Goal: Navigation & Orientation: Find specific page/section

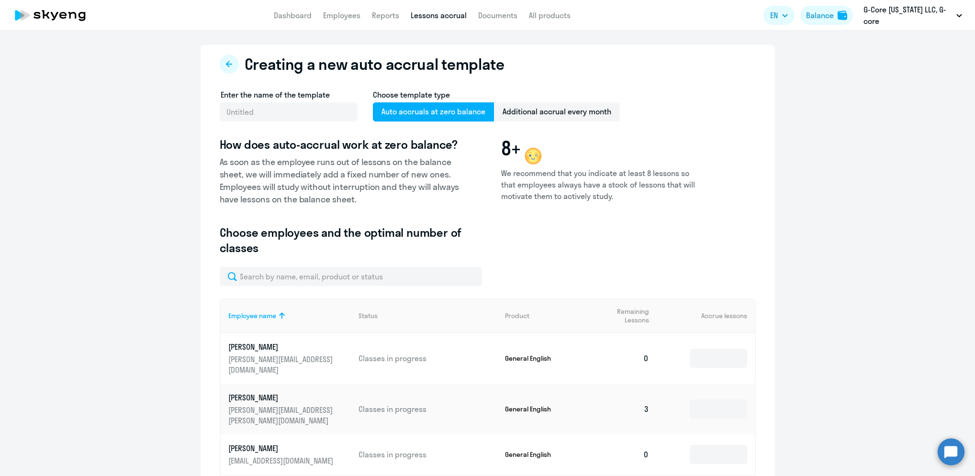
select select "10"
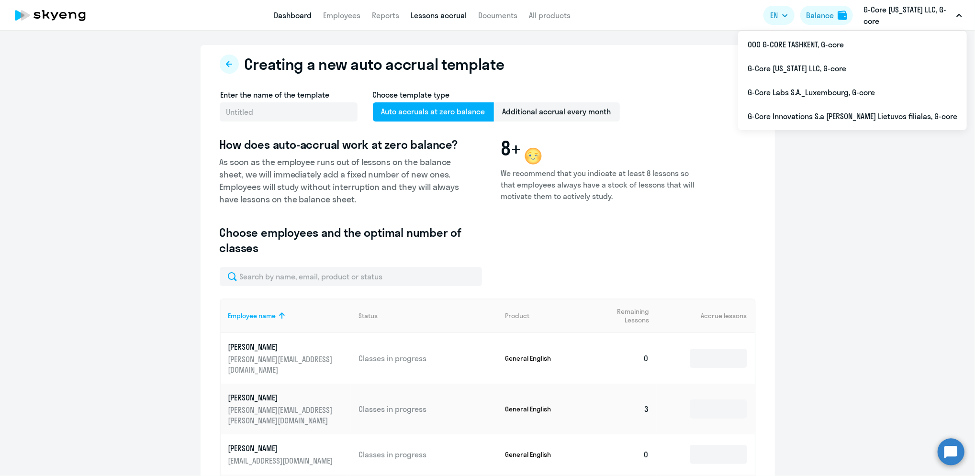
click at [295, 16] on link "Dashboard" at bounding box center [293, 16] width 38 height 10
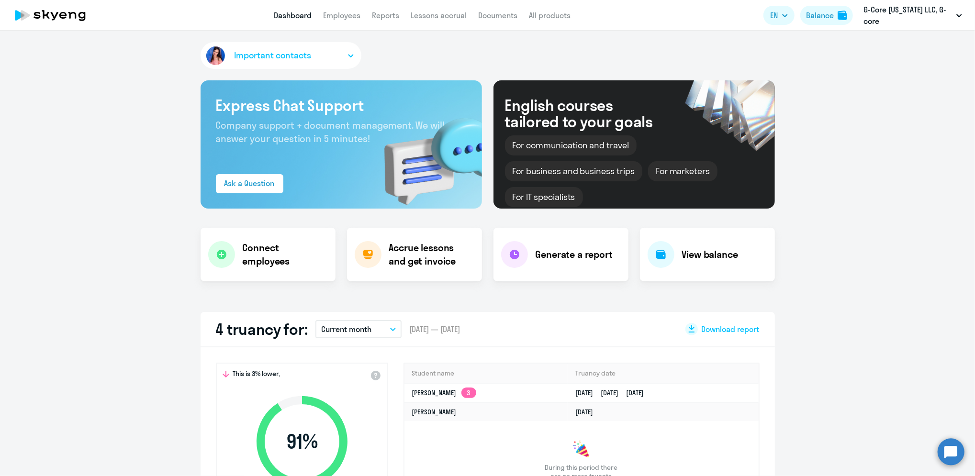
select select "30"
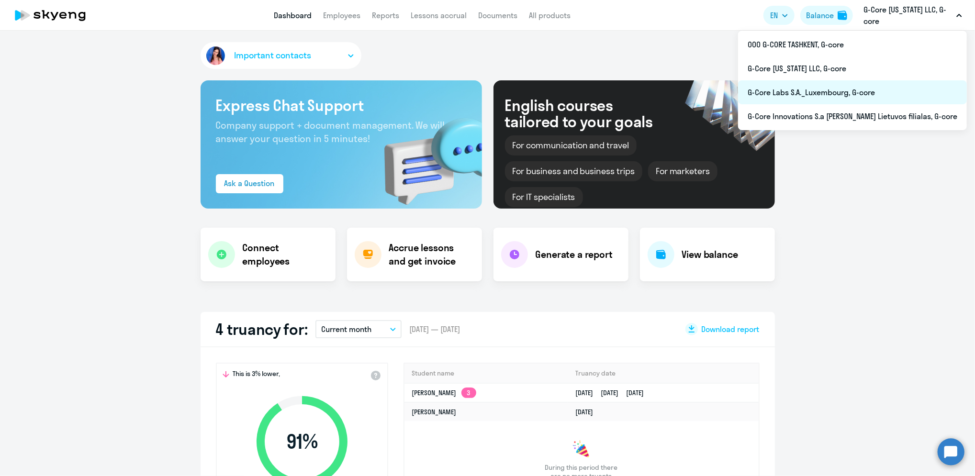
click at [864, 97] on li "G-Core Labs S.A._Luxembourg, G-core" at bounding box center [852, 92] width 229 height 24
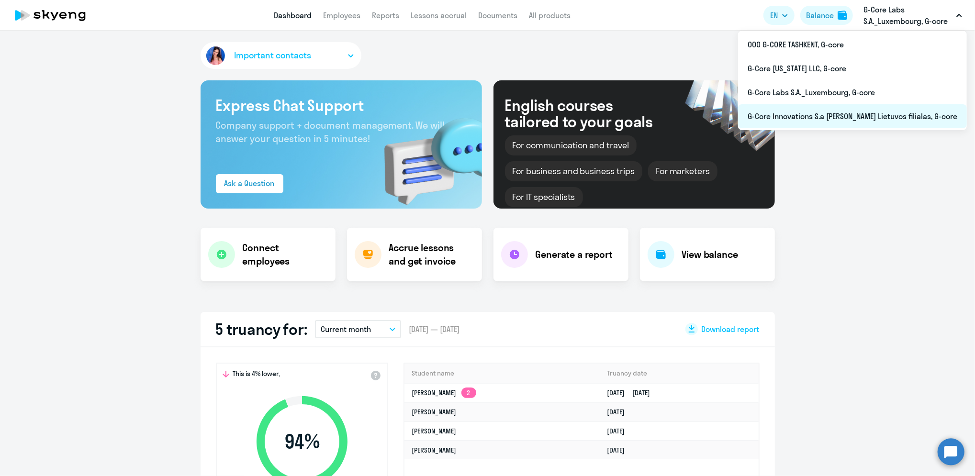
click at [889, 116] on li "G-Core Innovations S.a [PERSON_NAME] Lietuvos filialas, G-core" at bounding box center [852, 116] width 229 height 24
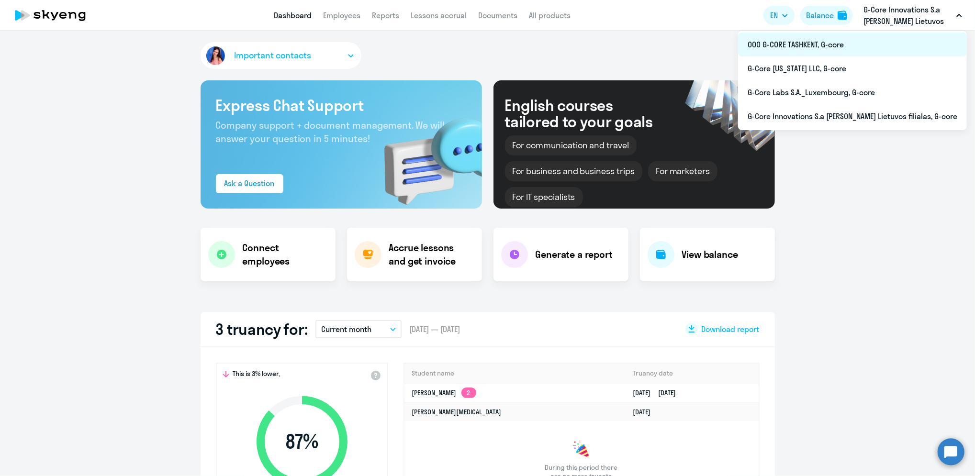
click at [850, 46] on li "ООО G-CORE TASHKENT, G-core" at bounding box center [852, 45] width 229 height 24
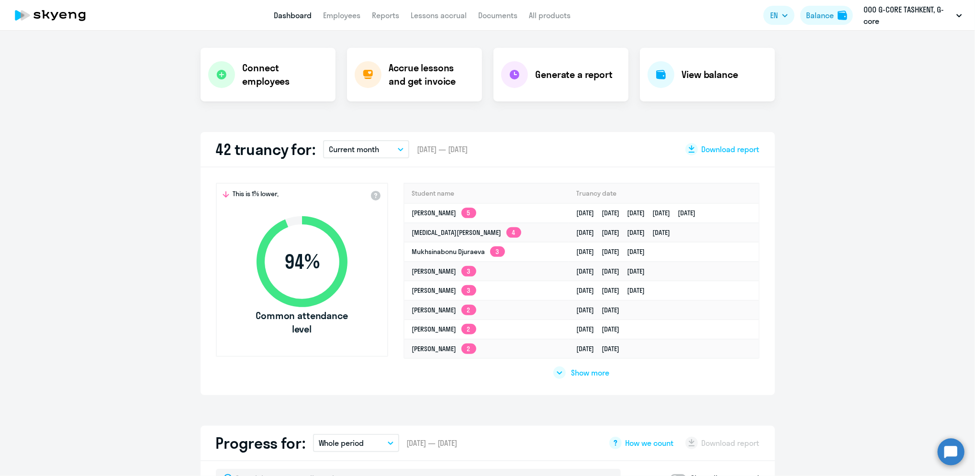
scroll to position [179, 0]
select select "30"
click at [127, 284] on app-truancy-attendance-dashboard "42 truancy for: Current month – 9/1/25 — 9/30/25 Download report This is 1% low…" at bounding box center [487, 264] width 975 height 263
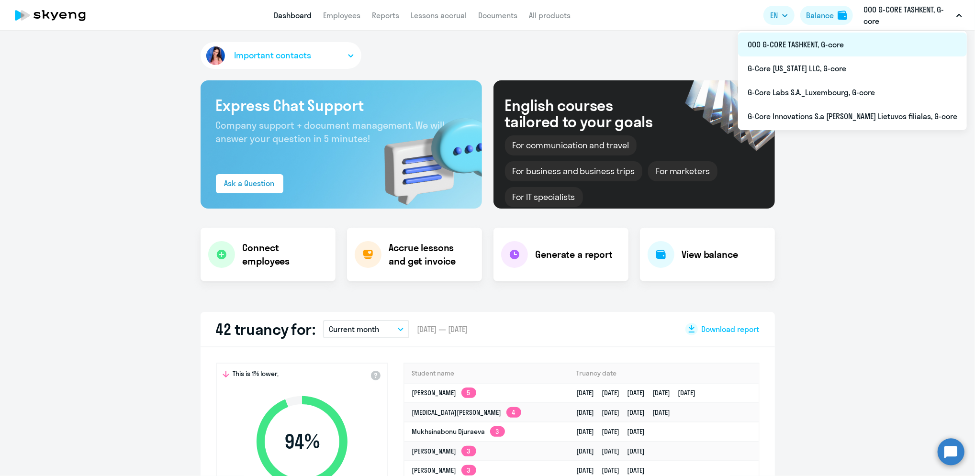
click at [868, 44] on li "ООО G-CORE TASHKENT, G-core" at bounding box center [852, 45] width 229 height 24
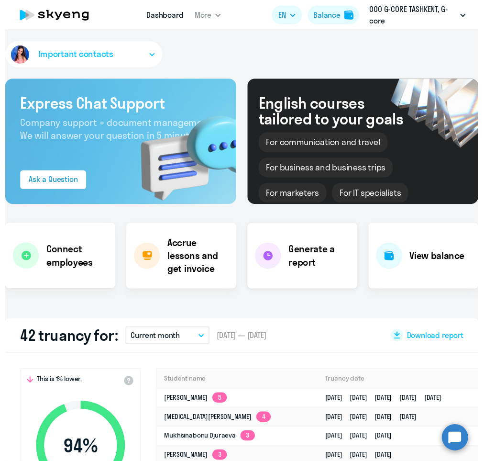
scroll to position [127, 0]
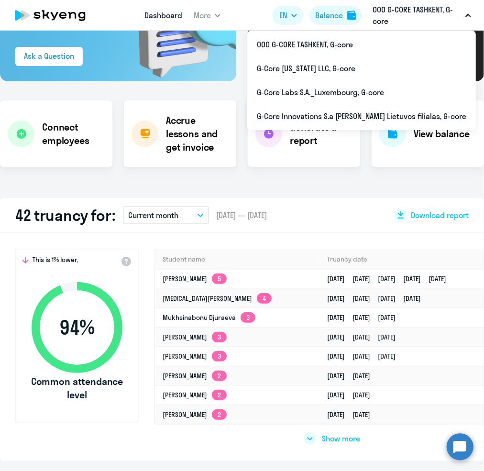
select select "30"
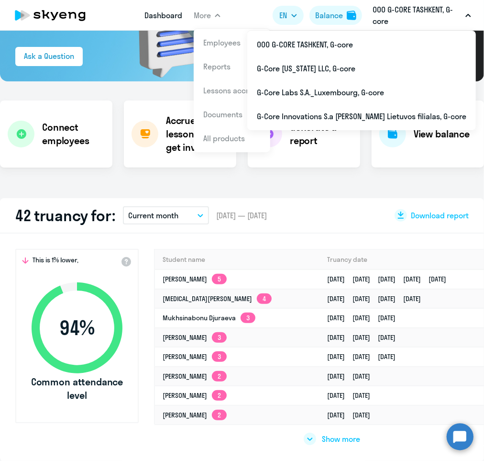
click at [210, 15] on span "More" at bounding box center [202, 15] width 17 height 11
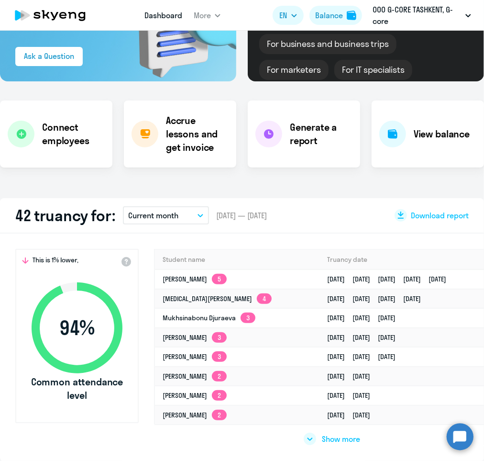
click at [210, 15] on span "More" at bounding box center [202, 15] width 17 height 11
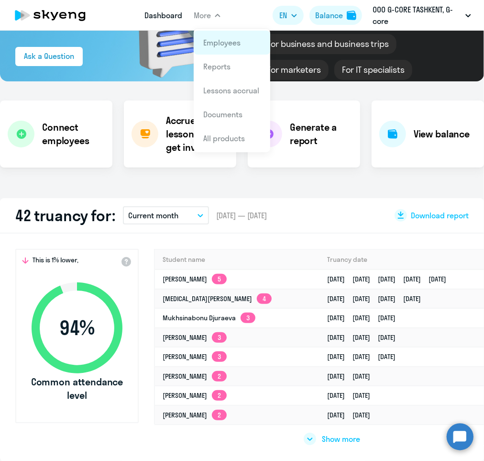
click at [226, 41] on link "Employees" at bounding box center [221, 43] width 37 height 10
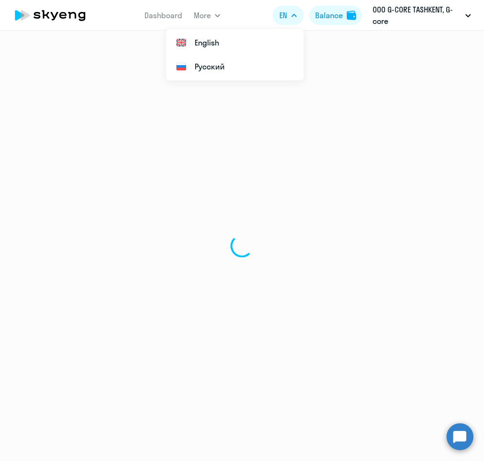
select select "30"
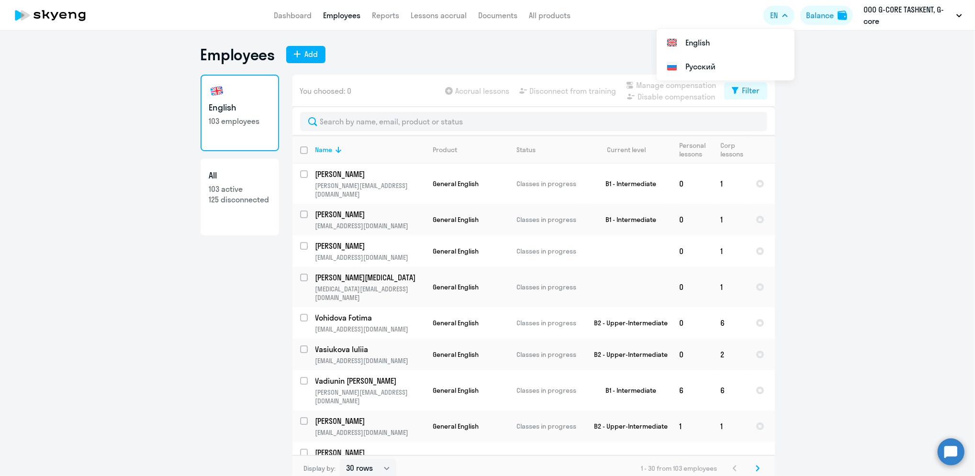
click at [879, 115] on ng-component "Employees Add English 103 employees All 103 active 125 disconnected You choosed…" at bounding box center [487, 263] width 975 height 437
